Goal: Purchase product/service

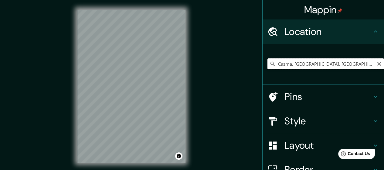
click at [307, 66] on input "Casma, [GEOGRAPHIC_DATA], [GEOGRAPHIC_DATA]" at bounding box center [325, 63] width 117 height 11
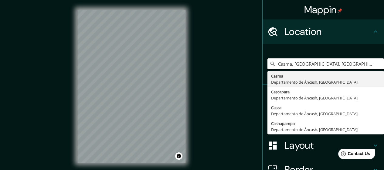
drag, startPoint x: 357, startPoint y: 65, endPoint x: 197, endPoint y: 58, distance: 160.4
click at [197, 58] on div "Mappin Location [GEOGRAPHIC_DATA], [GEOGRAPHIC_DATA], [GEOGRAPHIC_DATA] [GEOGRA…" at bounding box center [192, 91] width 384 height 182
paste input "-9.549700 , -78.216230"
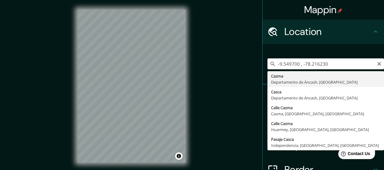
type input "Casma, [GEOGRAPHIC_DATA], [GEOGRAPHIC_DATA]"
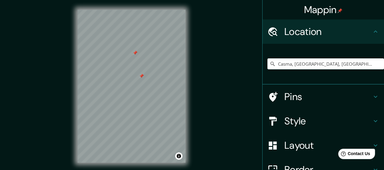
click at [139, 77] on div at bounding box center [141, 75] width 5 height 5
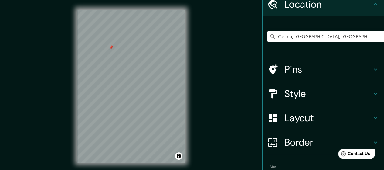
scroll to position [62, 0]
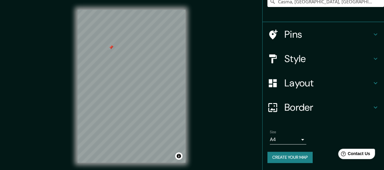
click at [309, 107] on h4 "Border" at bounding box center [327, 107] width 87 height 12
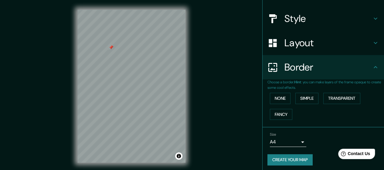
scroll to position [53, 0]
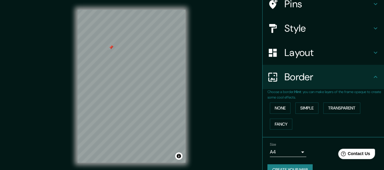
click at [290, 153] on body "Mappin Location [GEOGRAPHIC_DATA], [GEOGRAPHIC_DATA], [GEOGRAPHIC_DATA] [GEOGRA…" at bounding box center [192, 85] width 384 height 170
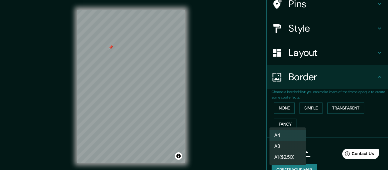
click at [282, 148] on li "A3" at bounding box center [288, 146] width 36 height 11
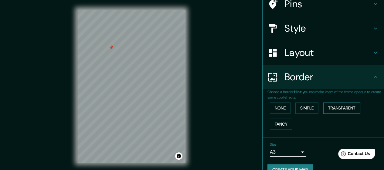
click at [339, 107] on button "Transparent" at bounding box center [341, 107] width 37 height 11
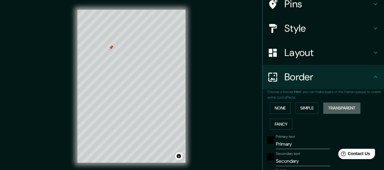
click at [339, 107] on button "Transparent" at bounding box center [341, 107] width 37 height 11
type input "171"
type input "28"
click at [300, 106] on button "Simple" at bounding box center [306, 107] width 23 height 11
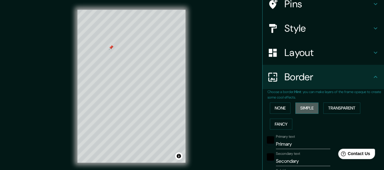
click at [300, 106] on button "Simple" at bounding box center [306, 107] width 23 height 11
type input "142"
type input "28"
click at [270, 105] on button "None" at bounding box center [280, 107] width 21 height 11
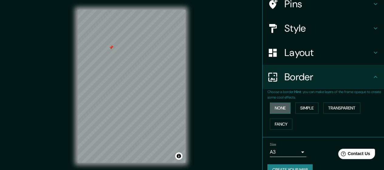
click at [270, 105] on button "None" at bounding box center [280, 107] width 21 height 11
click at [306, 54] on h4 "Layout" at bounding box center [327, 52] width 87 height 12
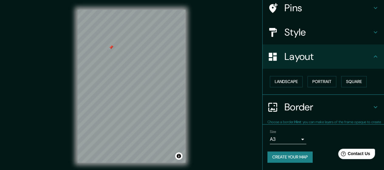
scroll to position [48, 0]
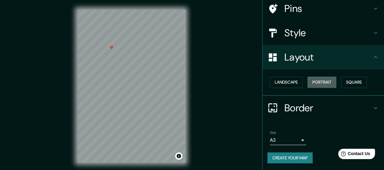
click at [312, 80] on button "Portrait" at bounding box center [321, 81] width 29 height 11
click at [350, 79] on button "Square" at bounding box center [353, 81] width 25 height 11
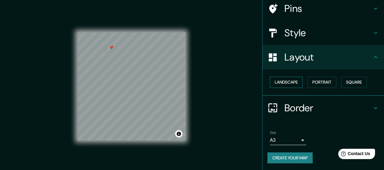
click at [288, 82] on button "Landscape" at bounding box center [286, 81] width 33 height 11
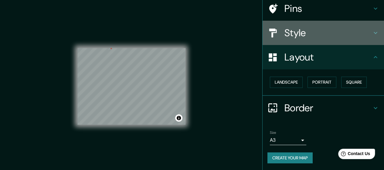
click at [292, 34] on h4 "Style" at bounding box center [327, 33] width 87 height 12
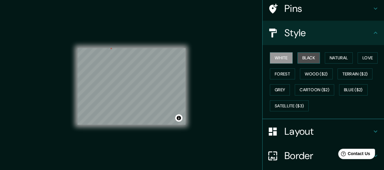
click at [309, 59] on button "Black" at bounding box center [308, 57] width 23 height 11
click at [276, 59] on button "White" at bounding box center [281, 57] width 23 height 11
click at [300, 57] on button "Black" at bounding box center [308, 57] width 23 height 11
click at [274, 55] on button "White" at bounding box center [281, 57] width 23 height 11
